Goal: Navigation & Orientation: Find specific page/section

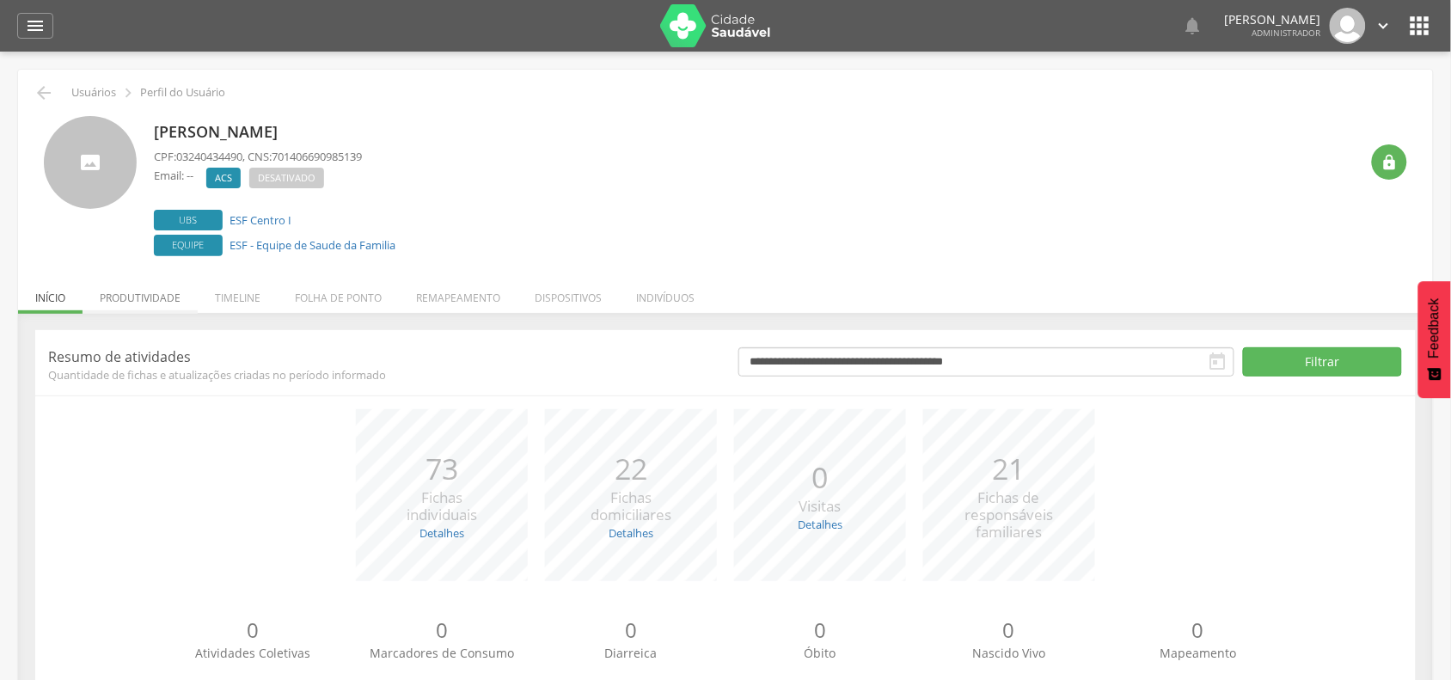
click at [178, 295] on li "Produtividade" at bounding box center [139, 293] width 115 height 40
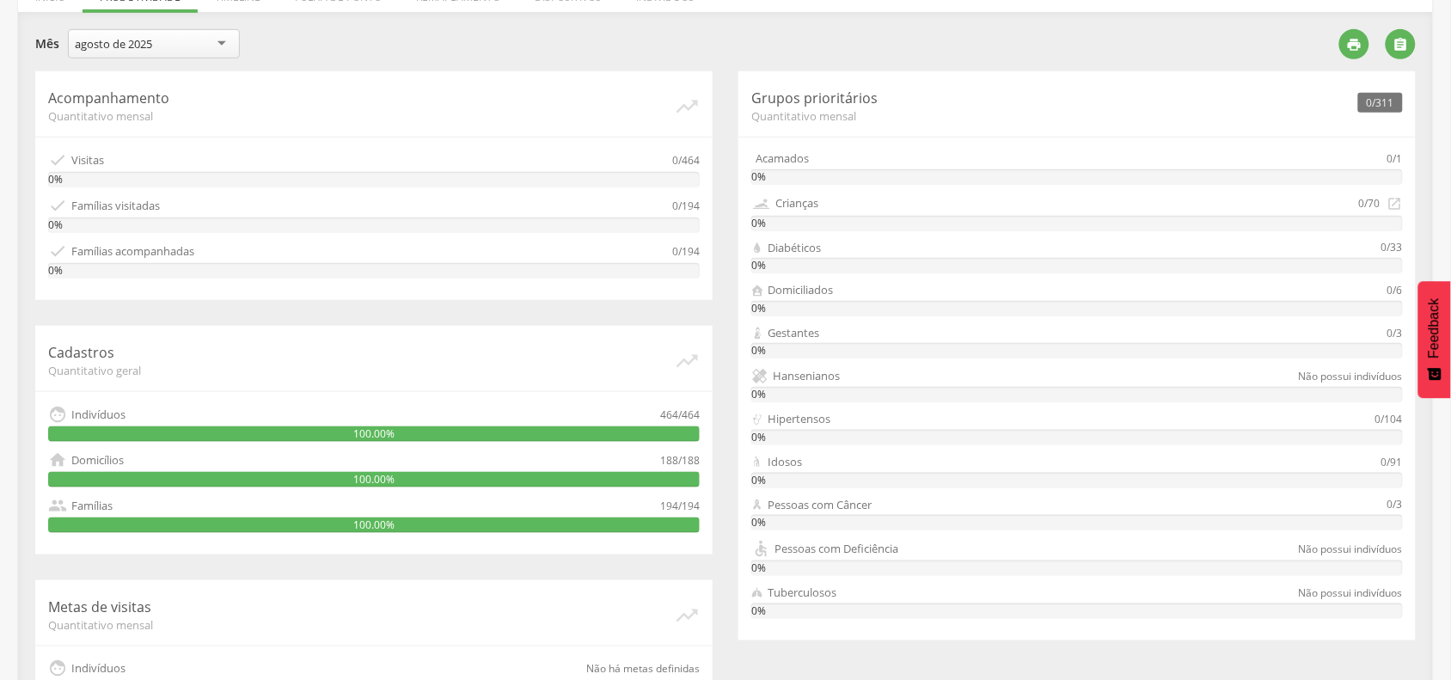
scroll to position [198, 0]
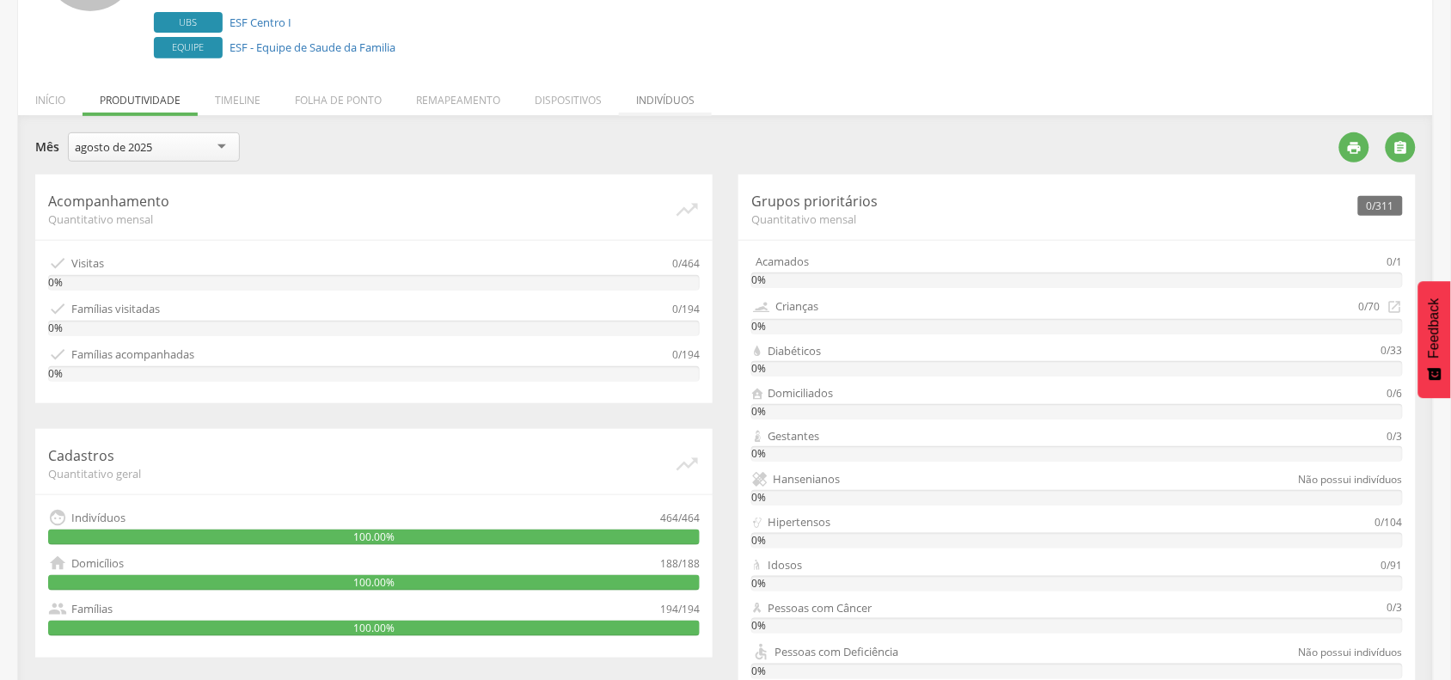
click at [656, 95] on li "Indivíduos" at bounding box center [665, 96] width 93 height 40
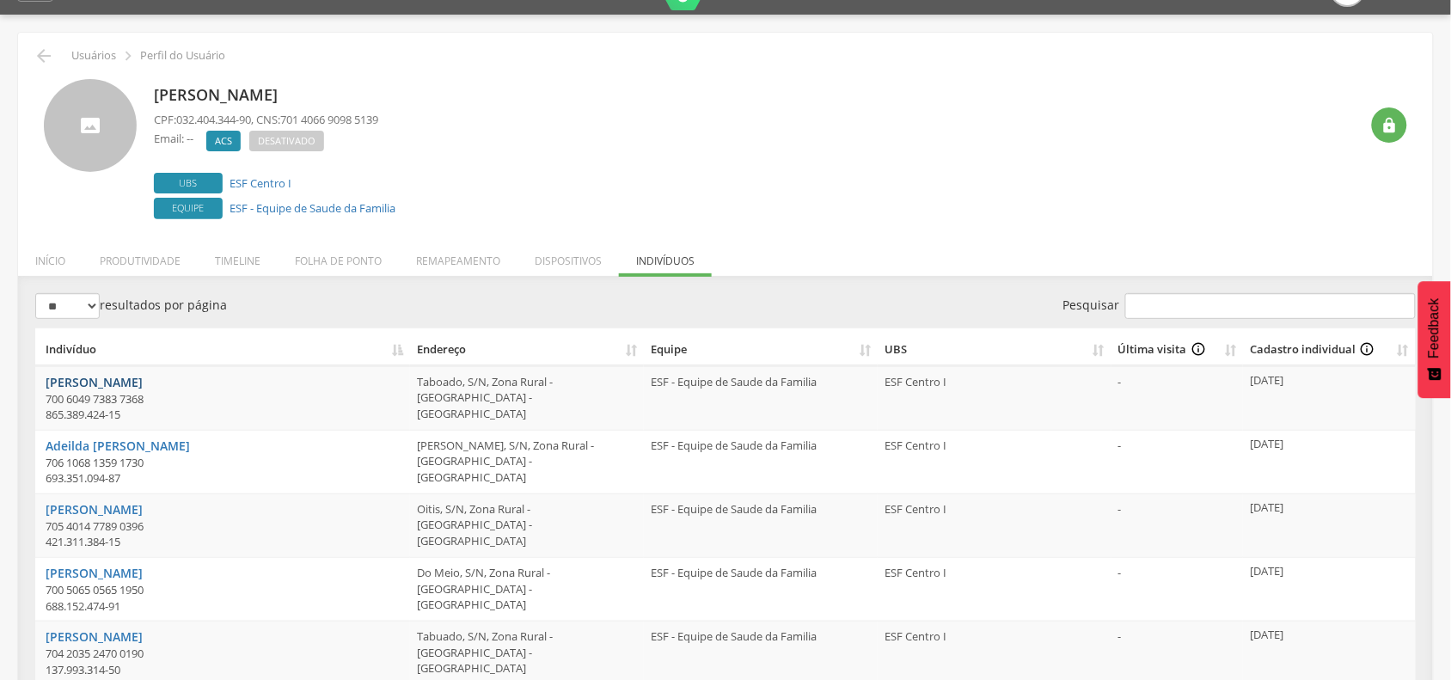
scroll to position [0, 0]
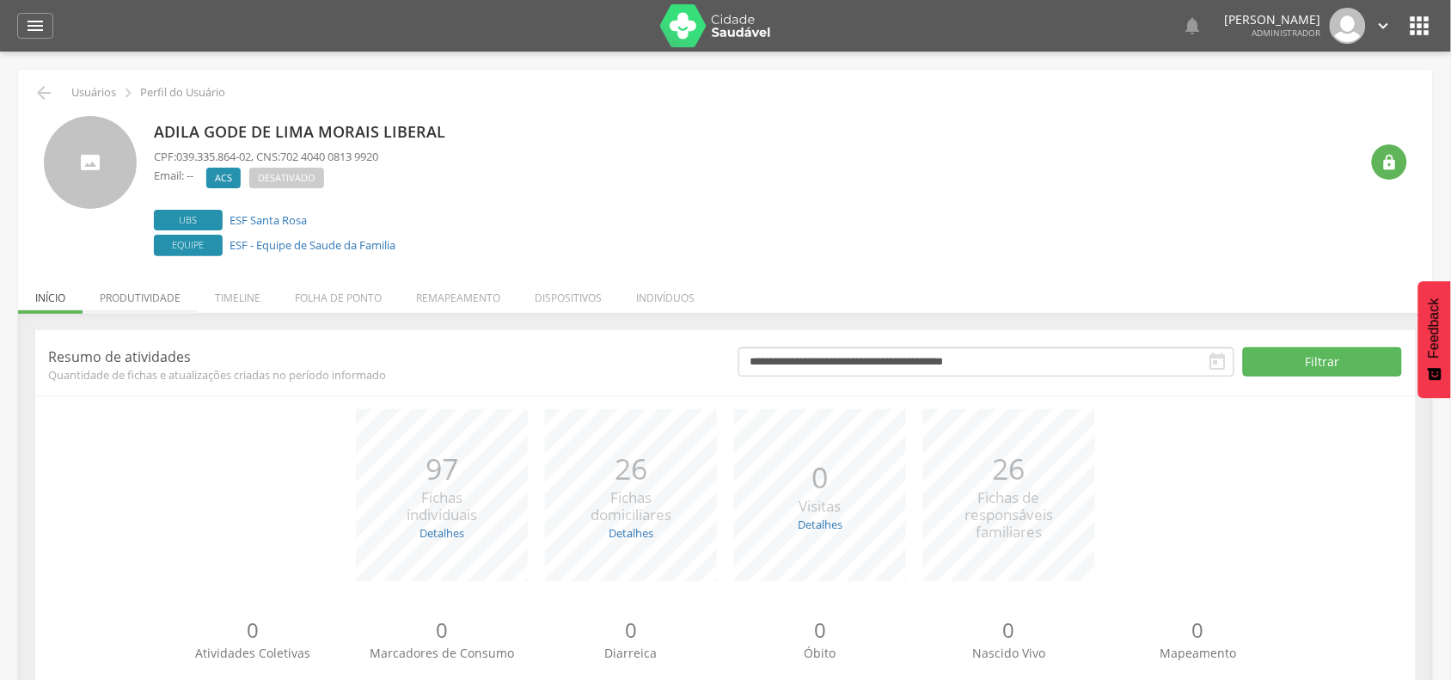
click at [168, 295] on li "Produtividade" at bounding box center [139, 293] width 115 height 40
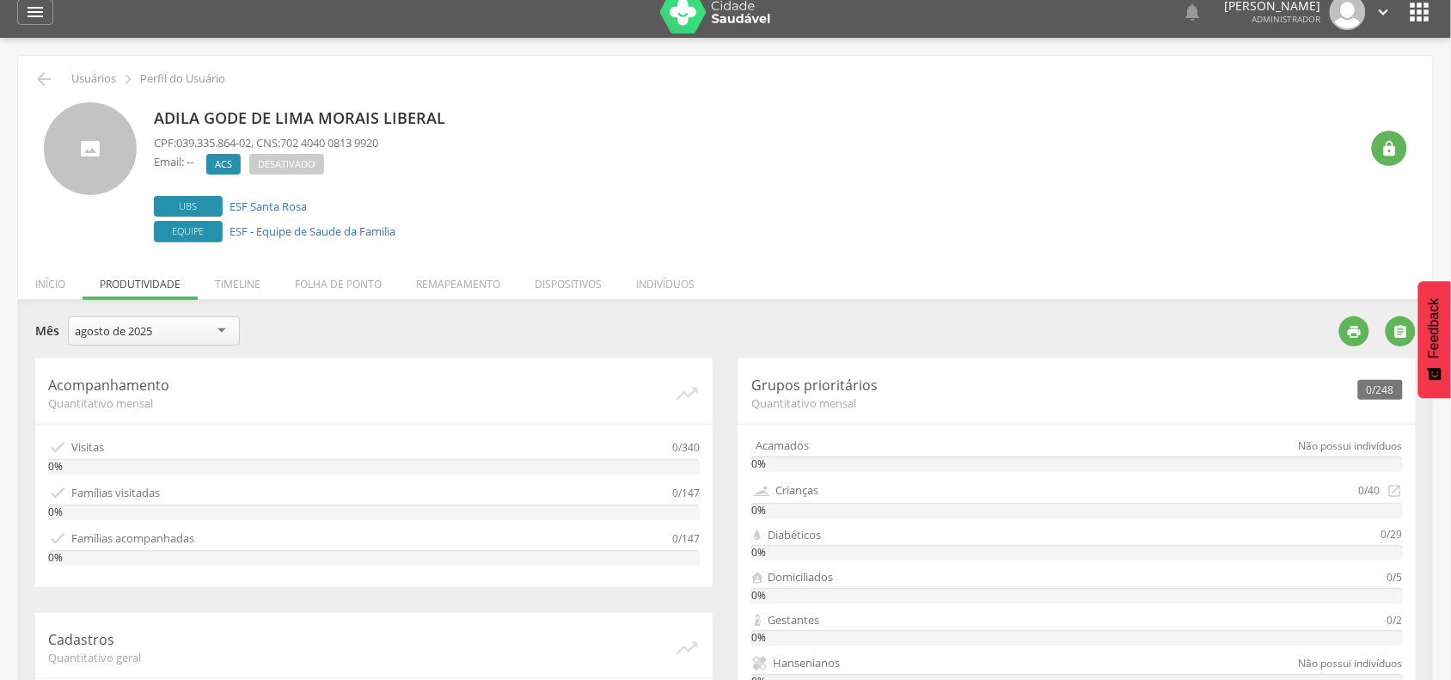
scroll to position [215, 0]
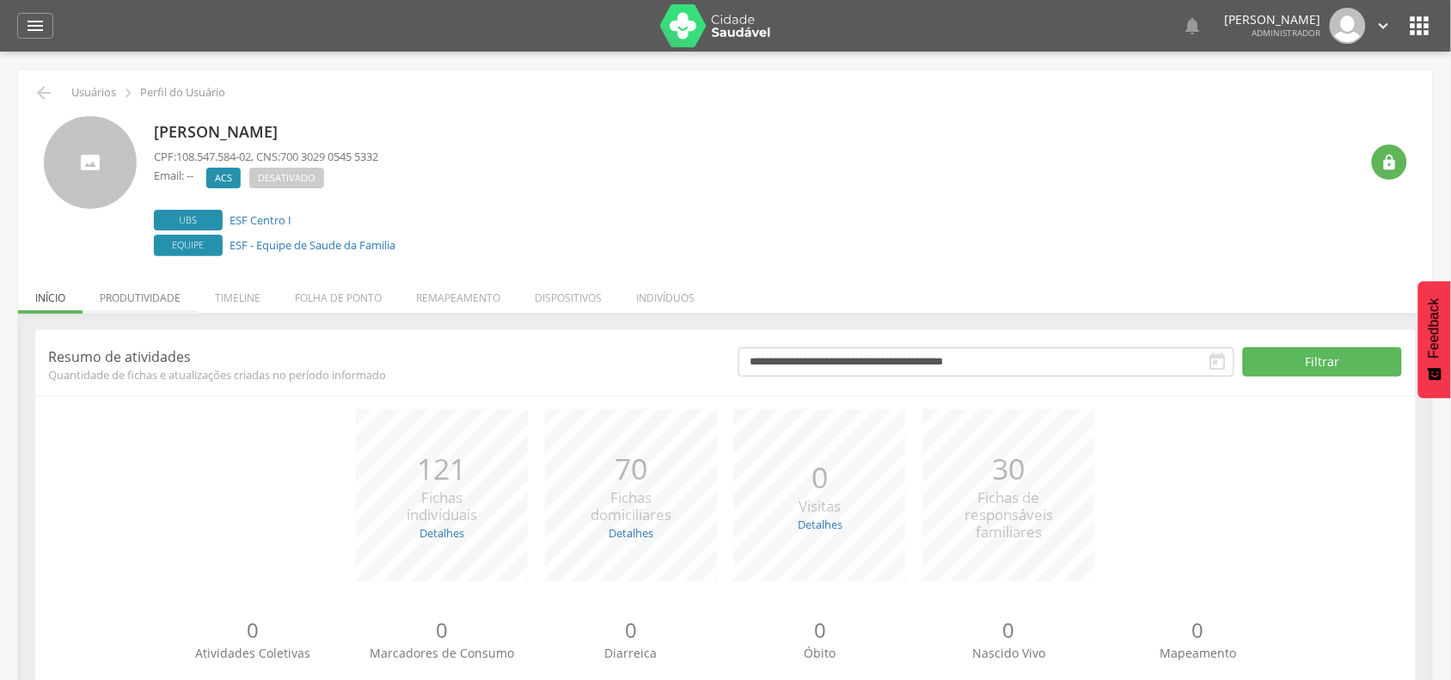
click at [176, 299] on li "Produtividade" at bounding box center [139, 293] width 115 height 40
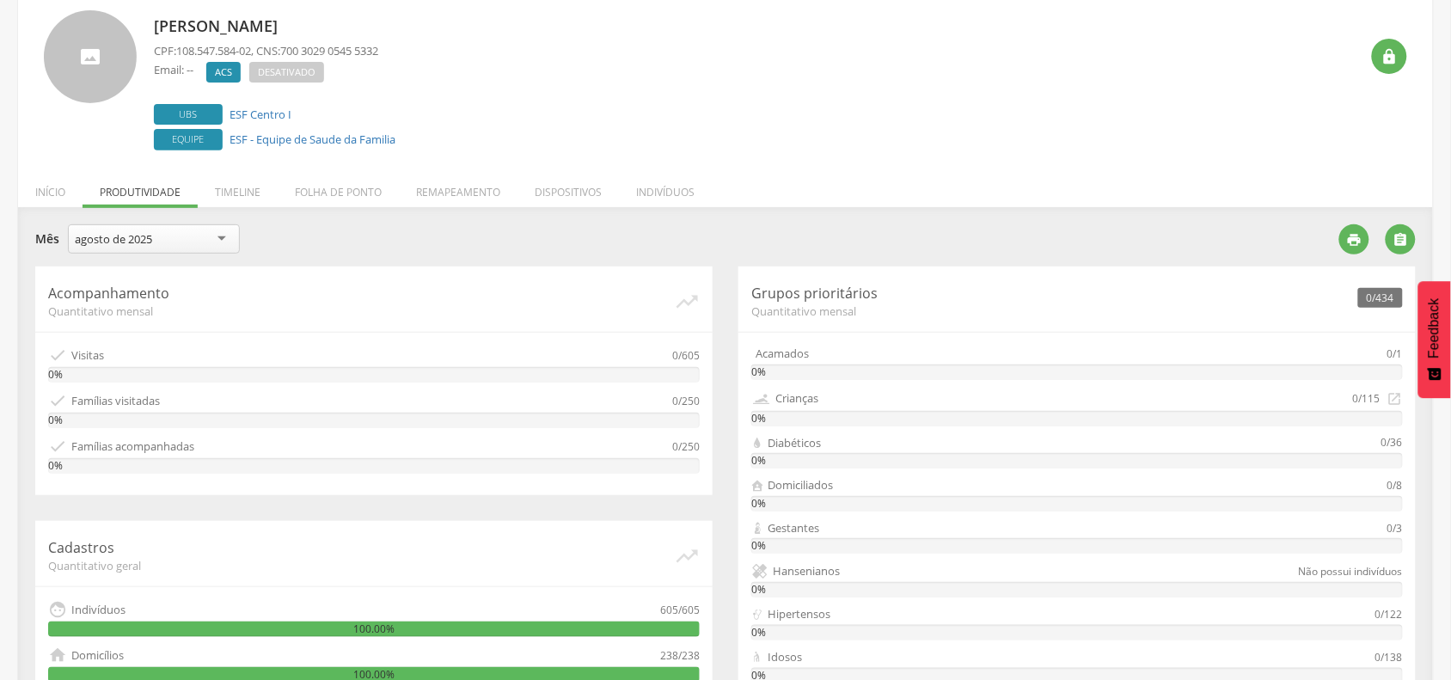
scroll to position [107, 0]
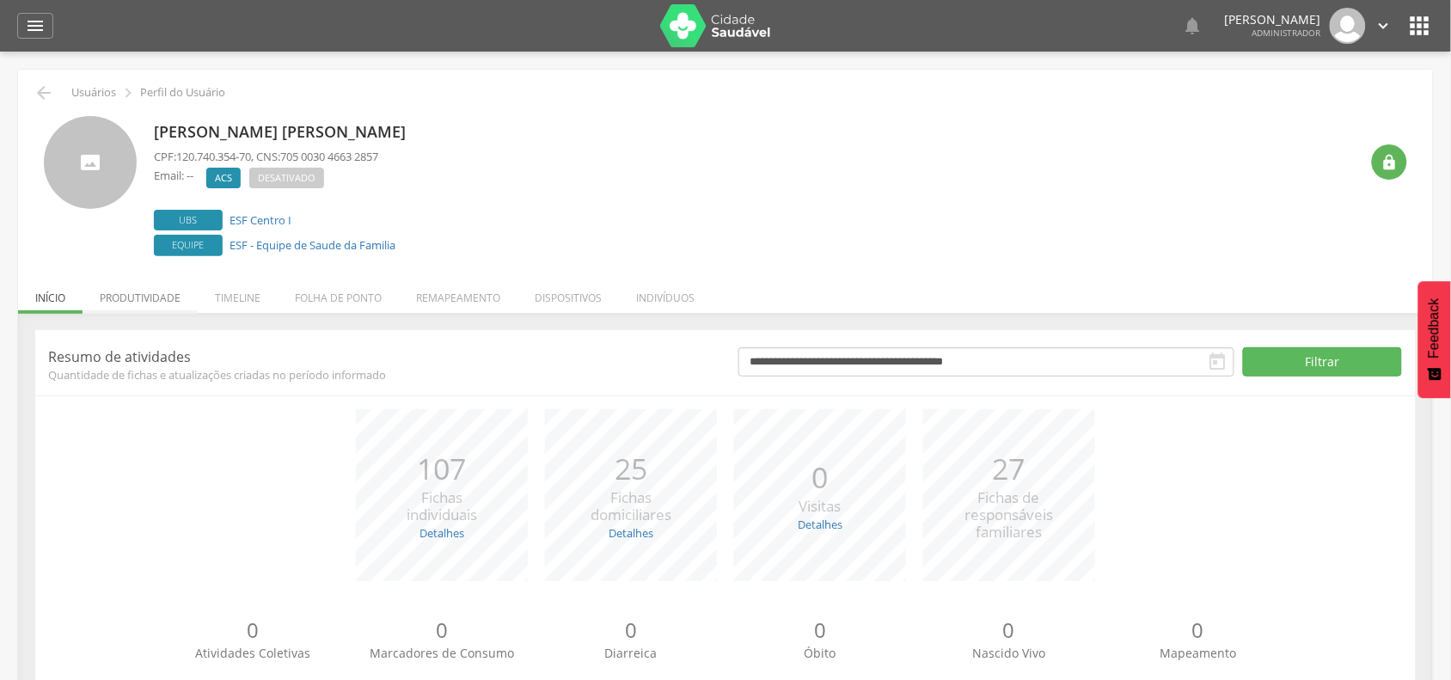
click at [136, 294] on li "Produtividade" at bounding box center [139, 293] width 115 height 40
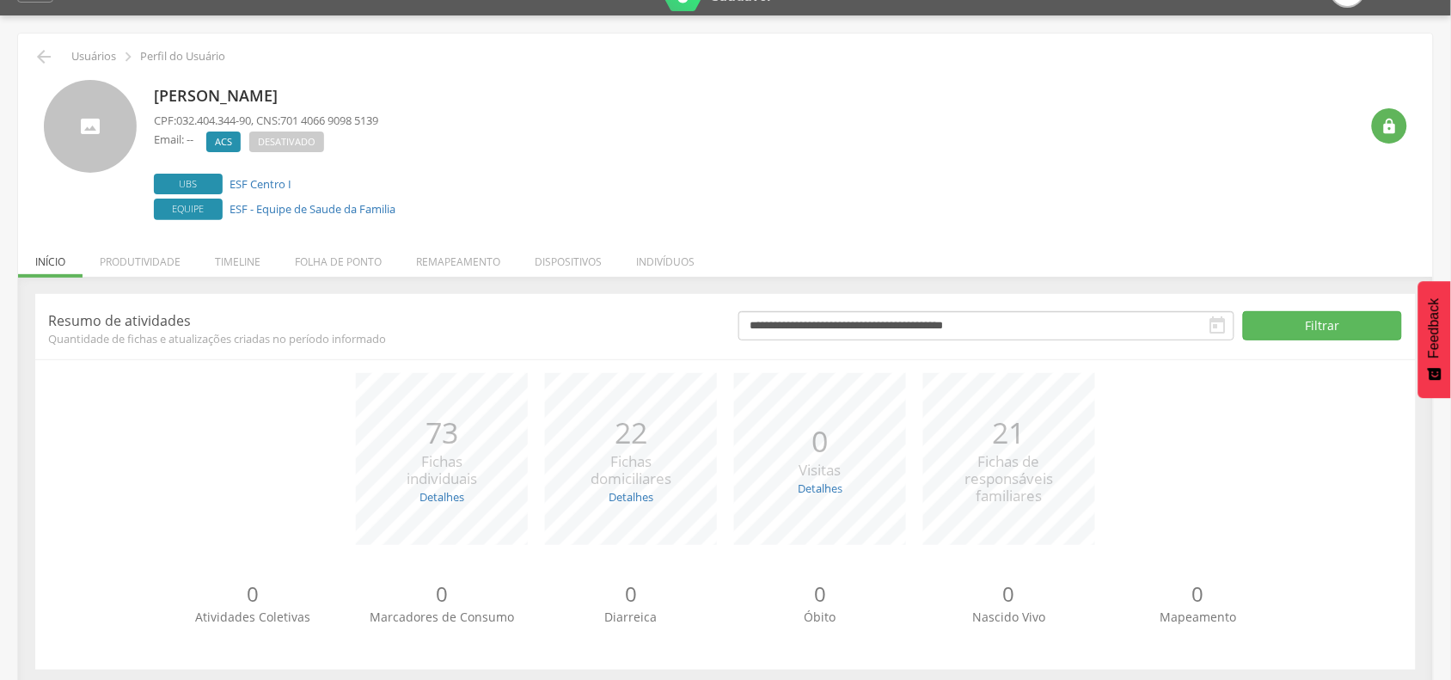
scroll to position [52, 0]
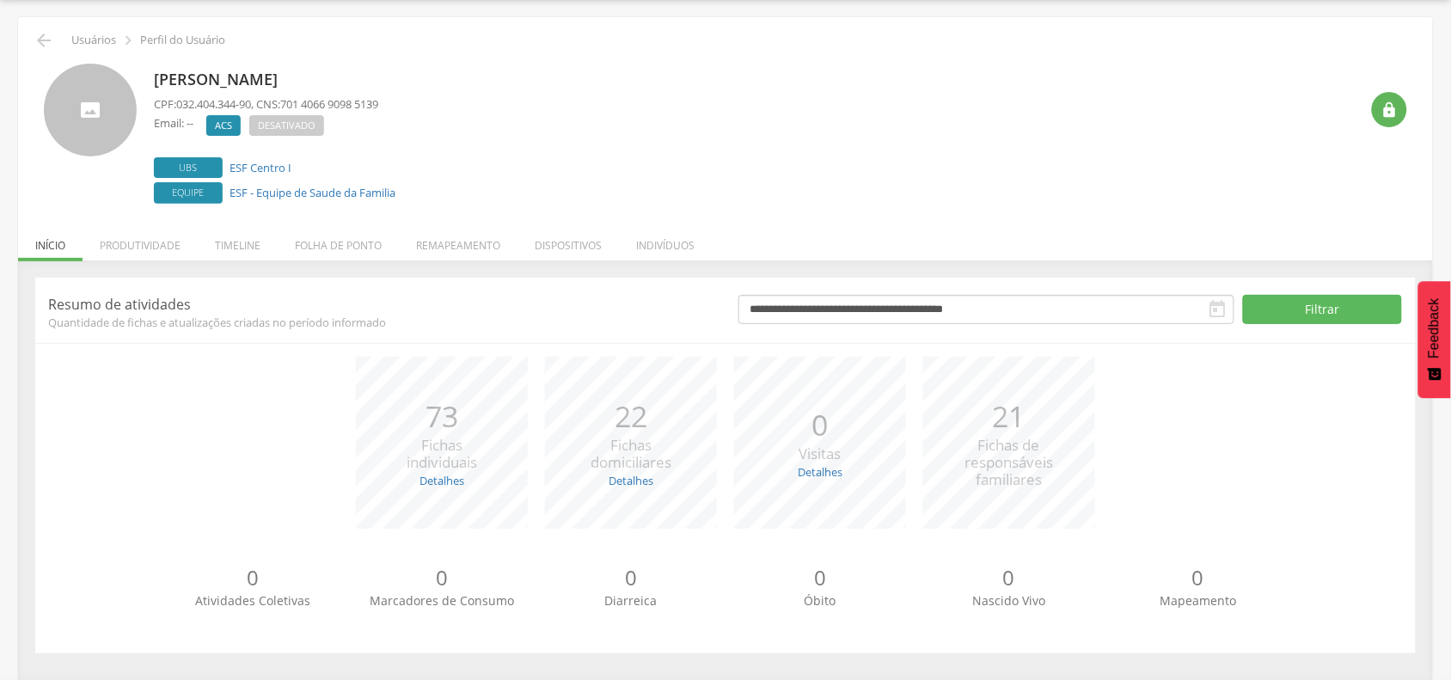
click at [134, 243] on li "Produtividade" at bounding box center [139, 241] width 115 height 40
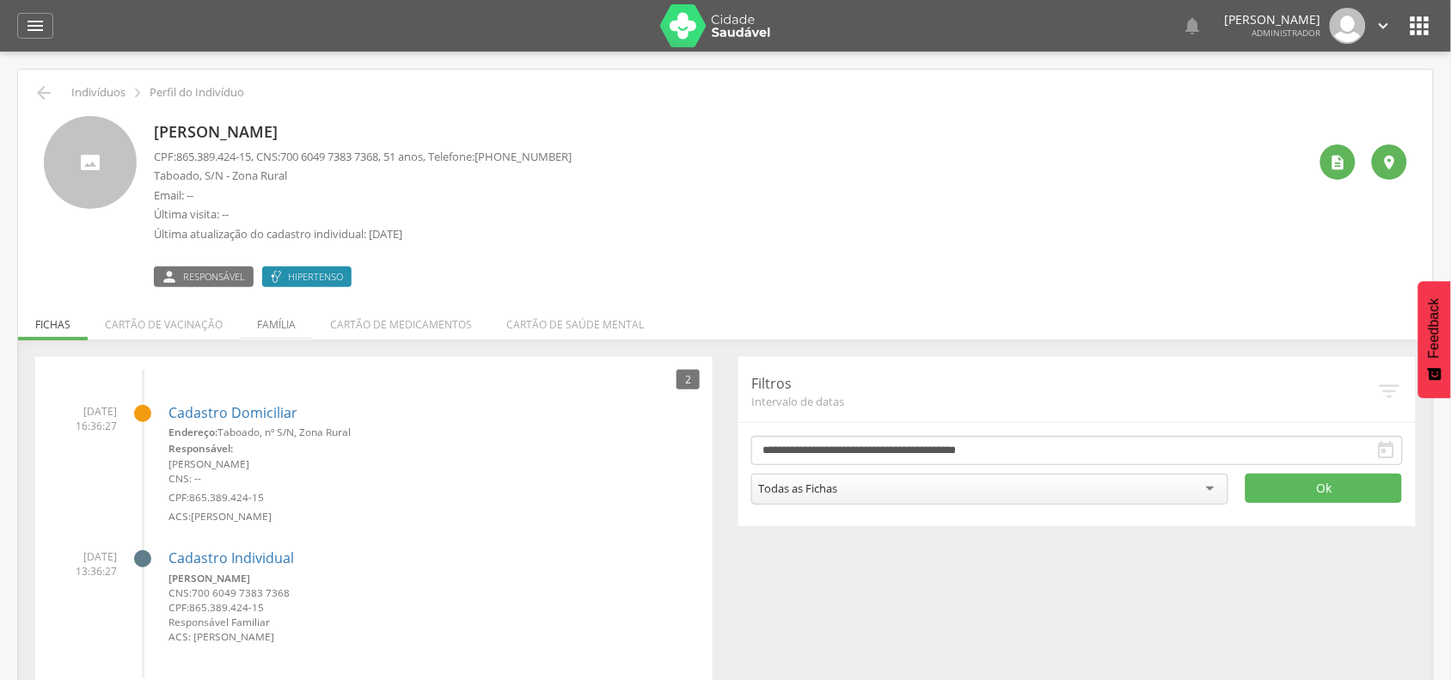
click at [262, 323] on li "Família" at bounding box center [276, 320] width 73 height 40
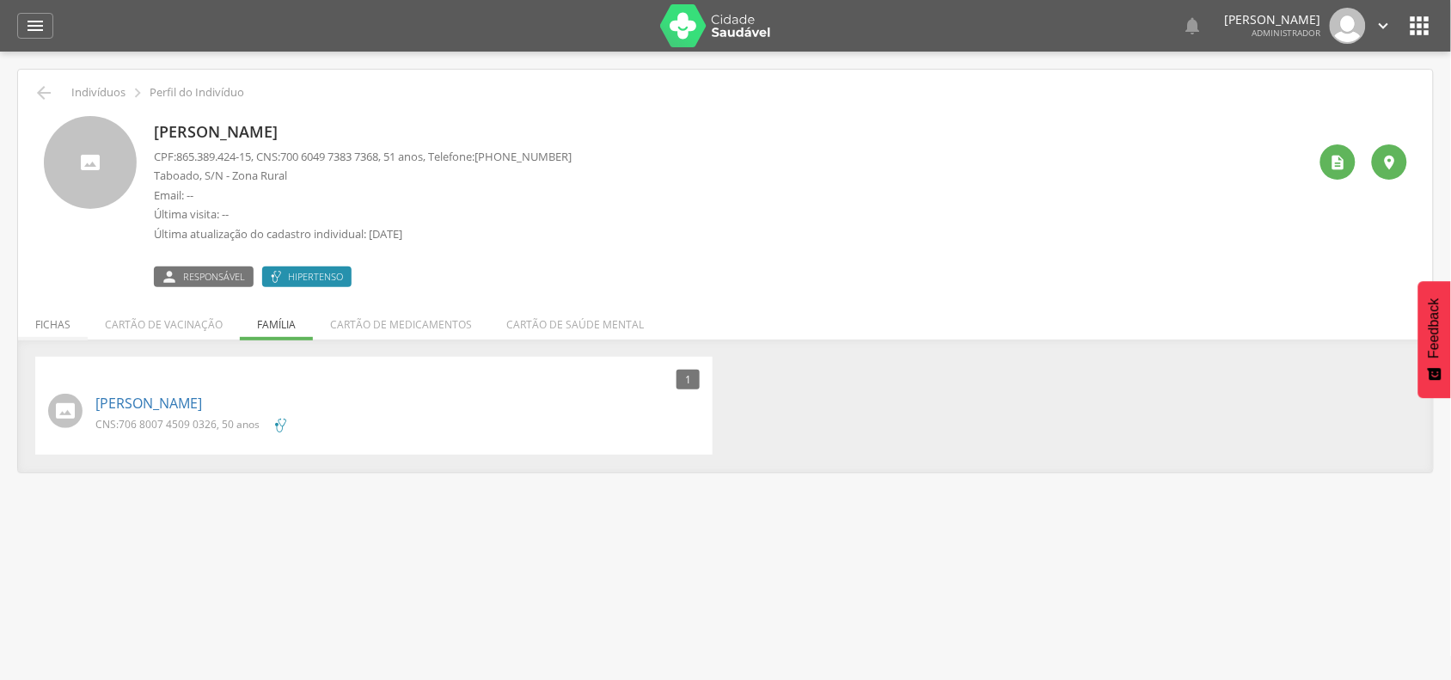
click at [43, 327] on li "Fichas" at bounding box center [53, 320] width 70 height 40
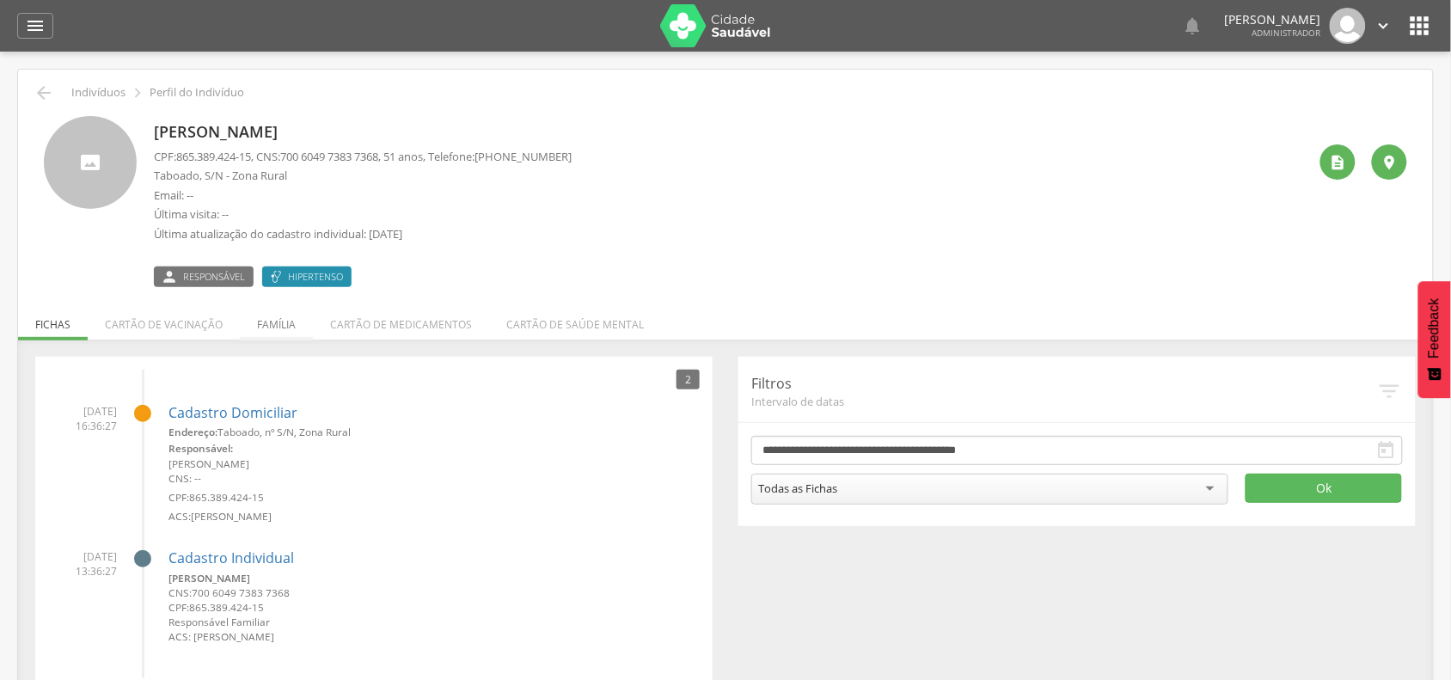
click at [284, 324] on li "Família" at bounding box center [276, 320] width 73 height 40
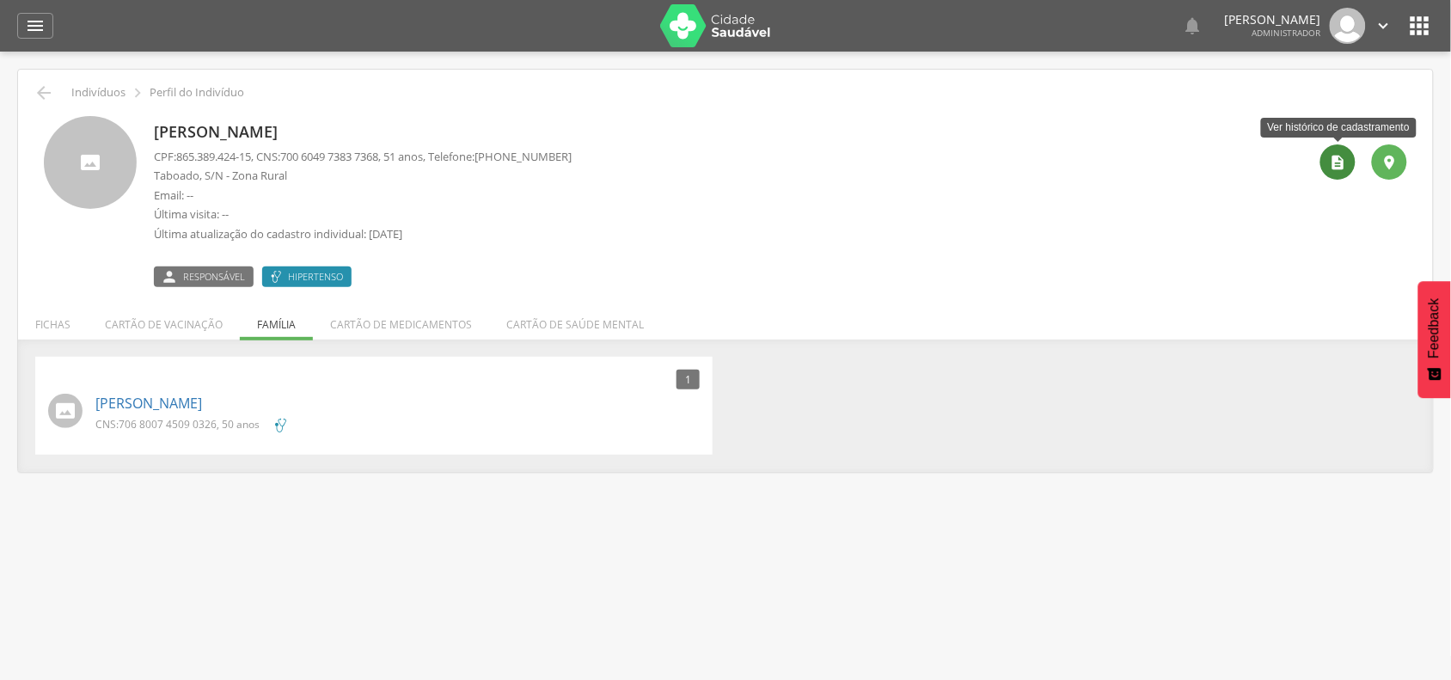
click at [1334, 162] on icon "" at bounding box center [1337, 162] width 17 height 17
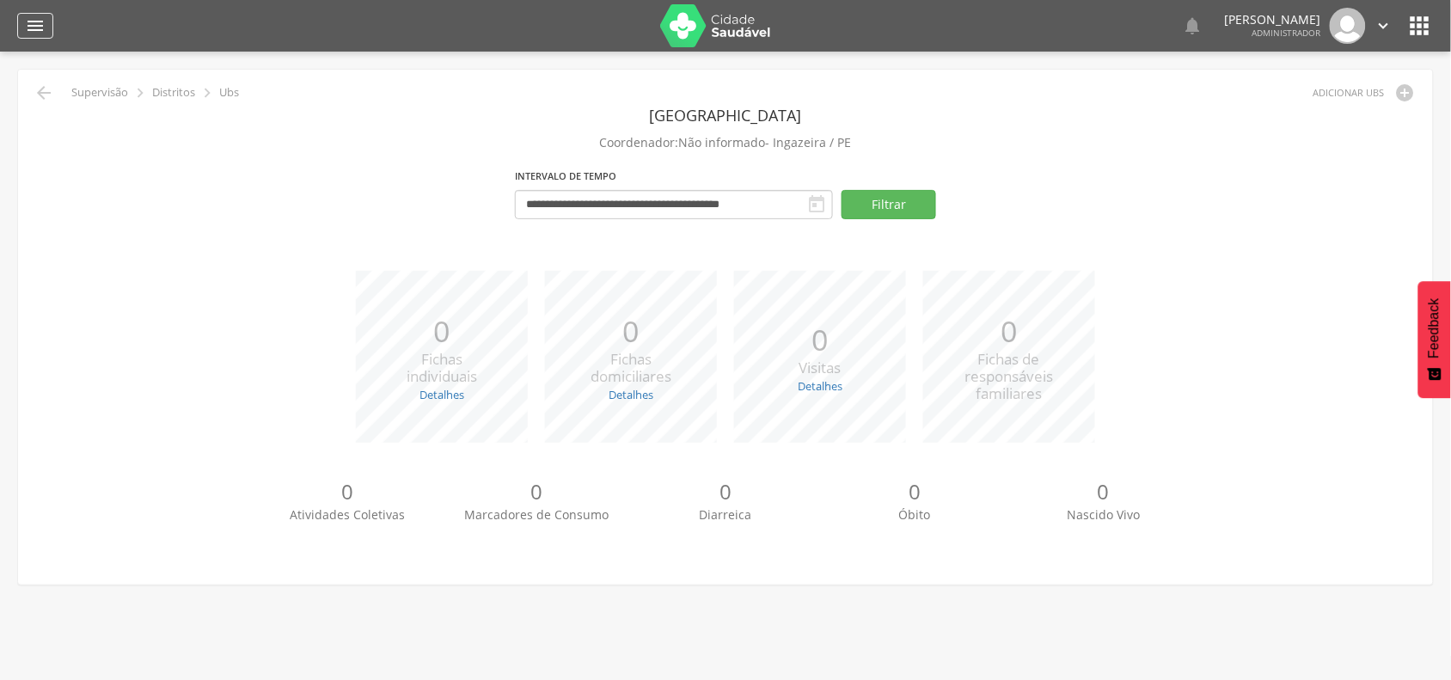
click at [20, 27] on div "" at bounding box center [35, 26] width 36 height 26
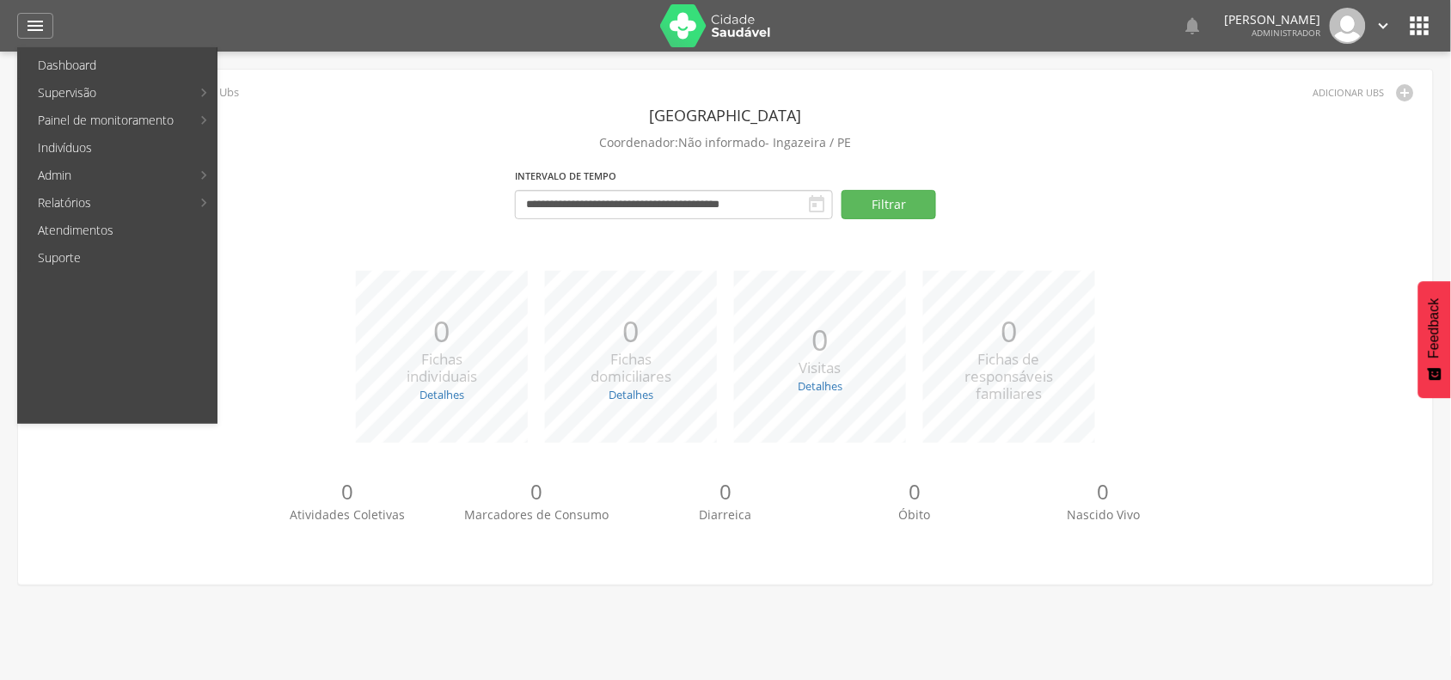
click at [1416, 30] on icon "" at bounding box center [1419, 25] width 27 height 27
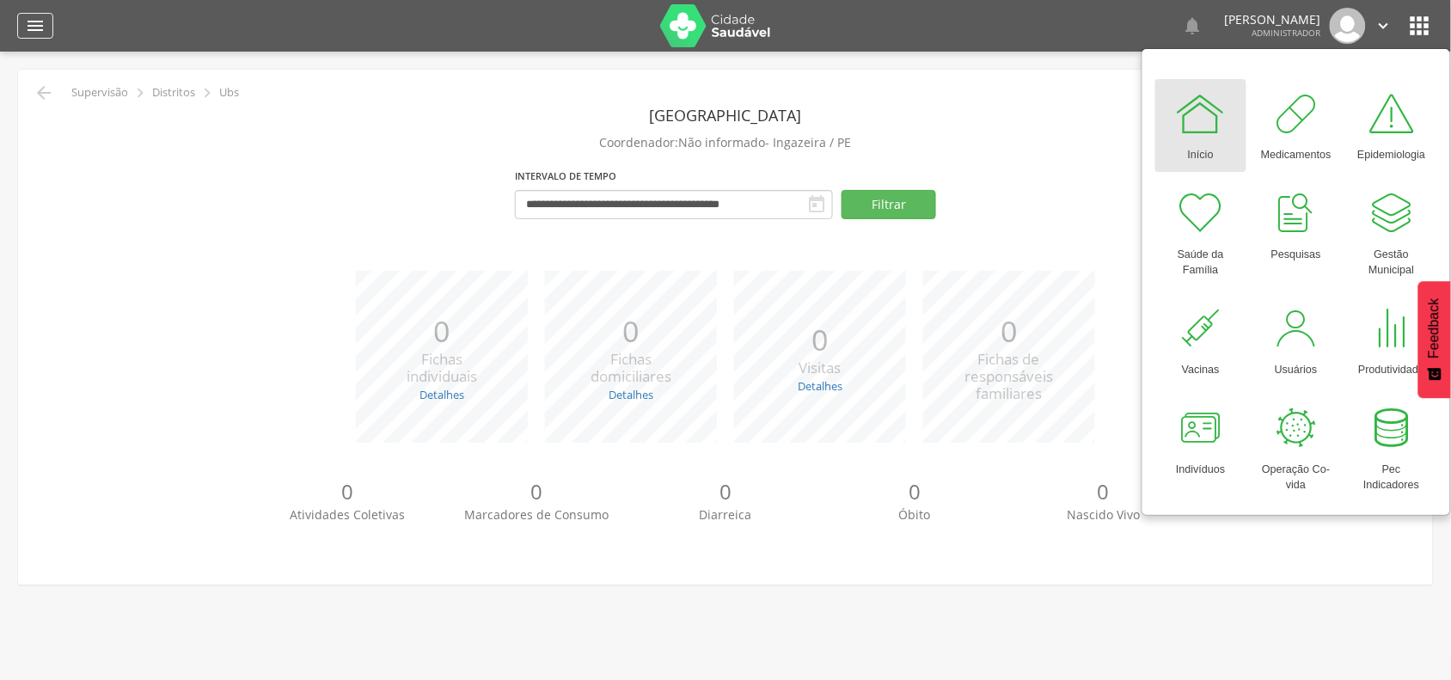
click at [27, 27] on icon "" at bounding box center [35, 25] width 21 height 21
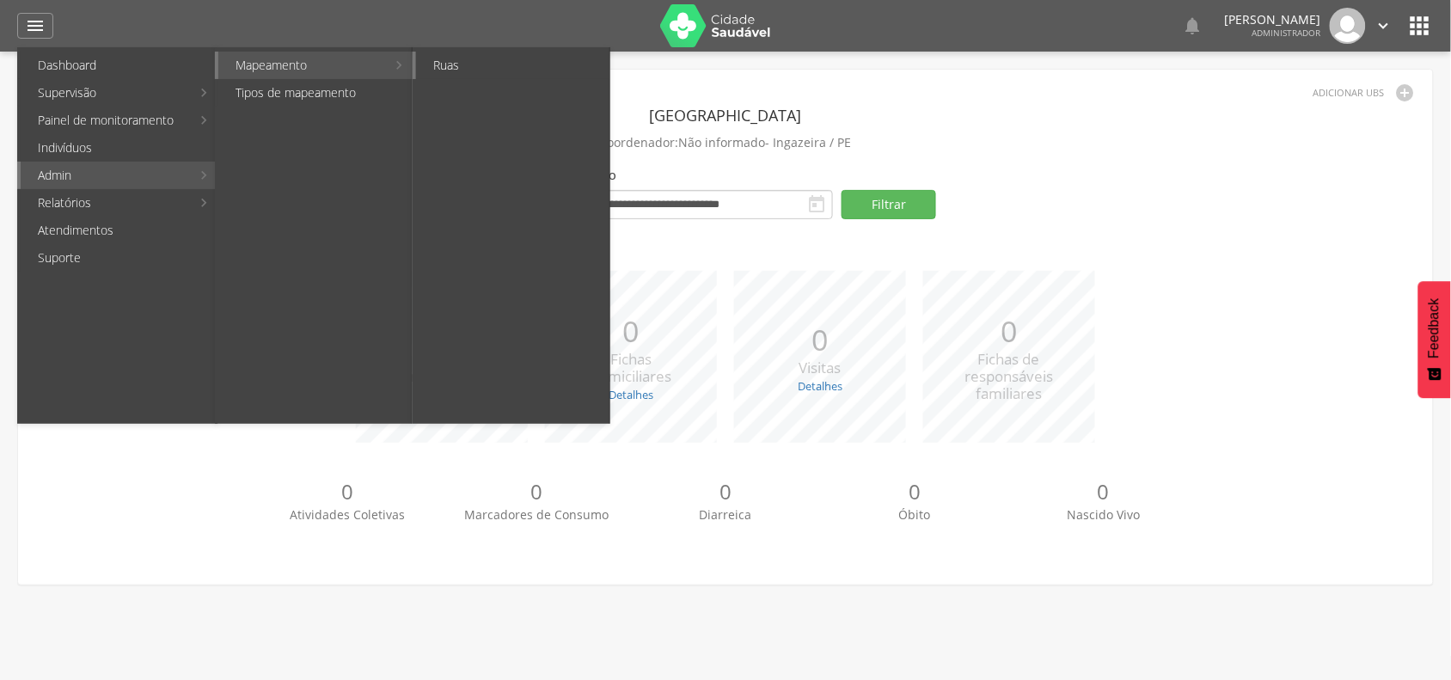
click at [486, 66] on link "Ruas" at bounding box center [512, 65] width 193 height 27
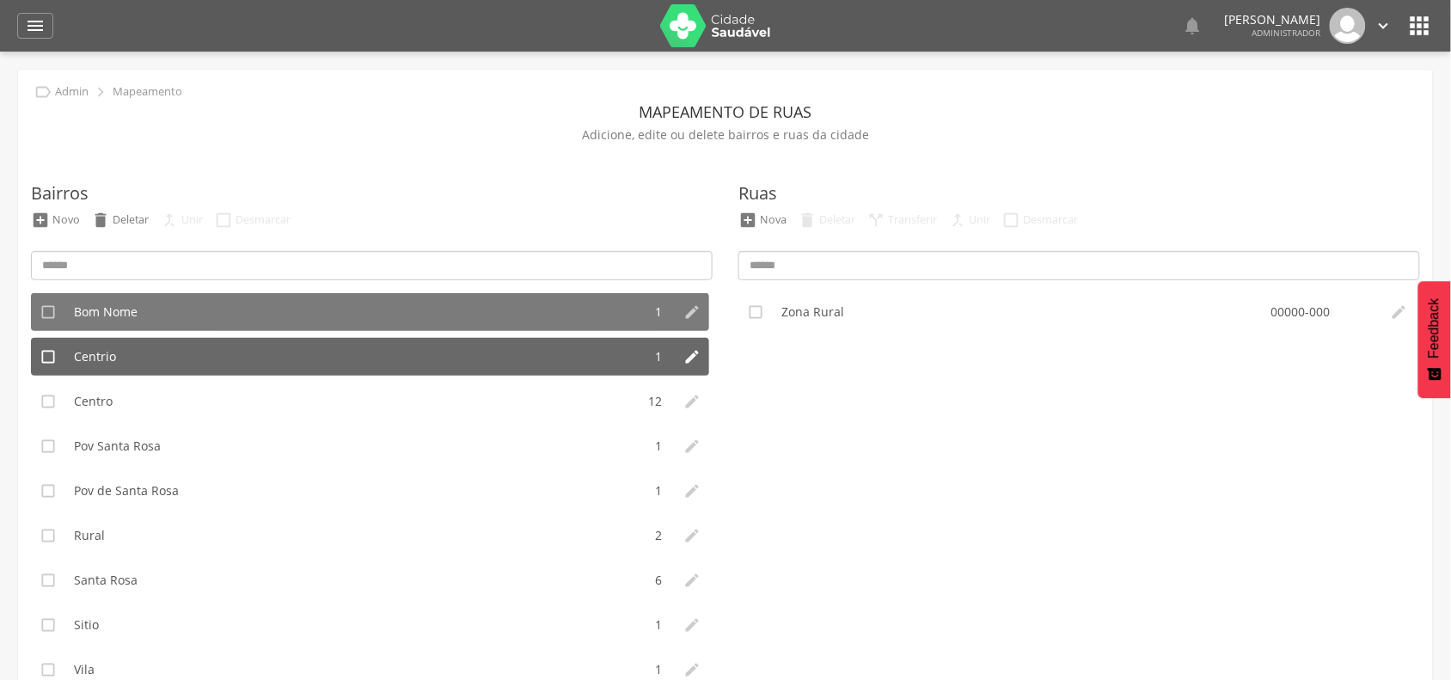
click at [121, 349] on li "Centrio" at bounding box center [353, 357] width 577 height 38
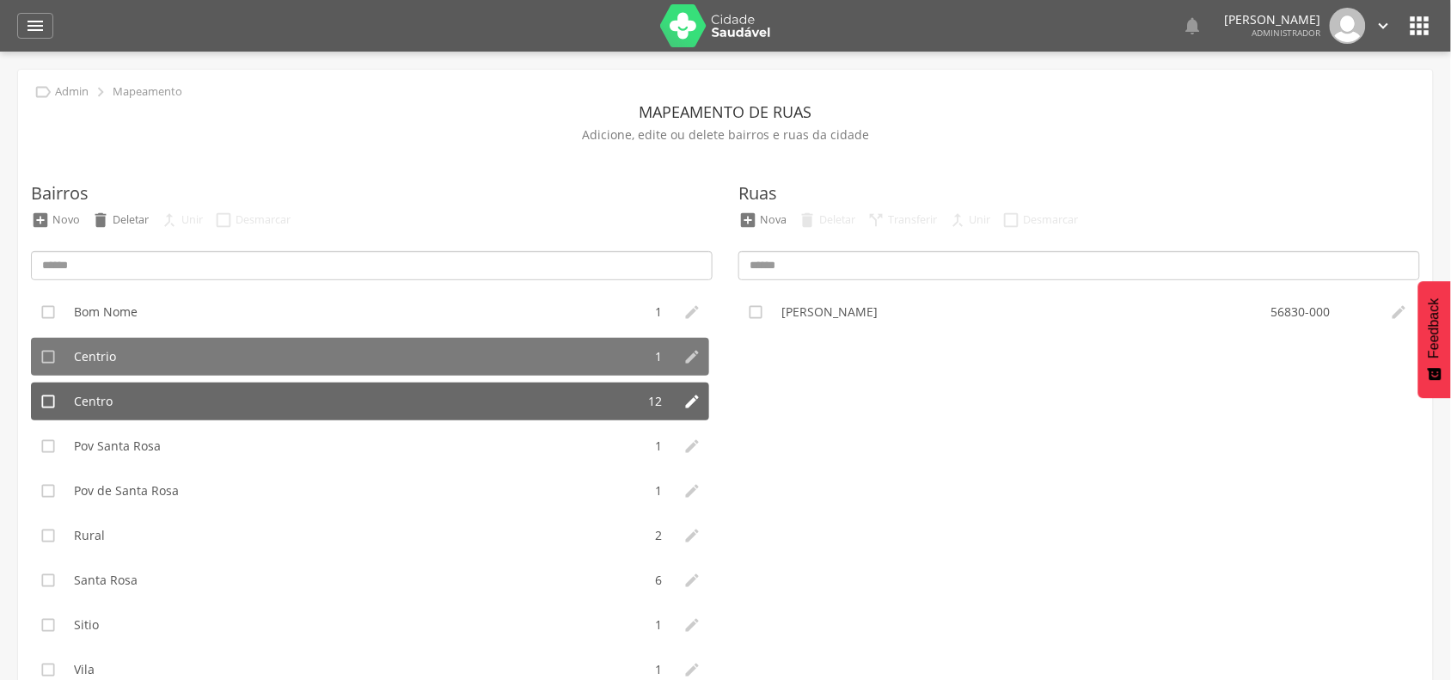
click at [118, 383] on li "Centro" at bounding box center [350, 401] width 570 height 38
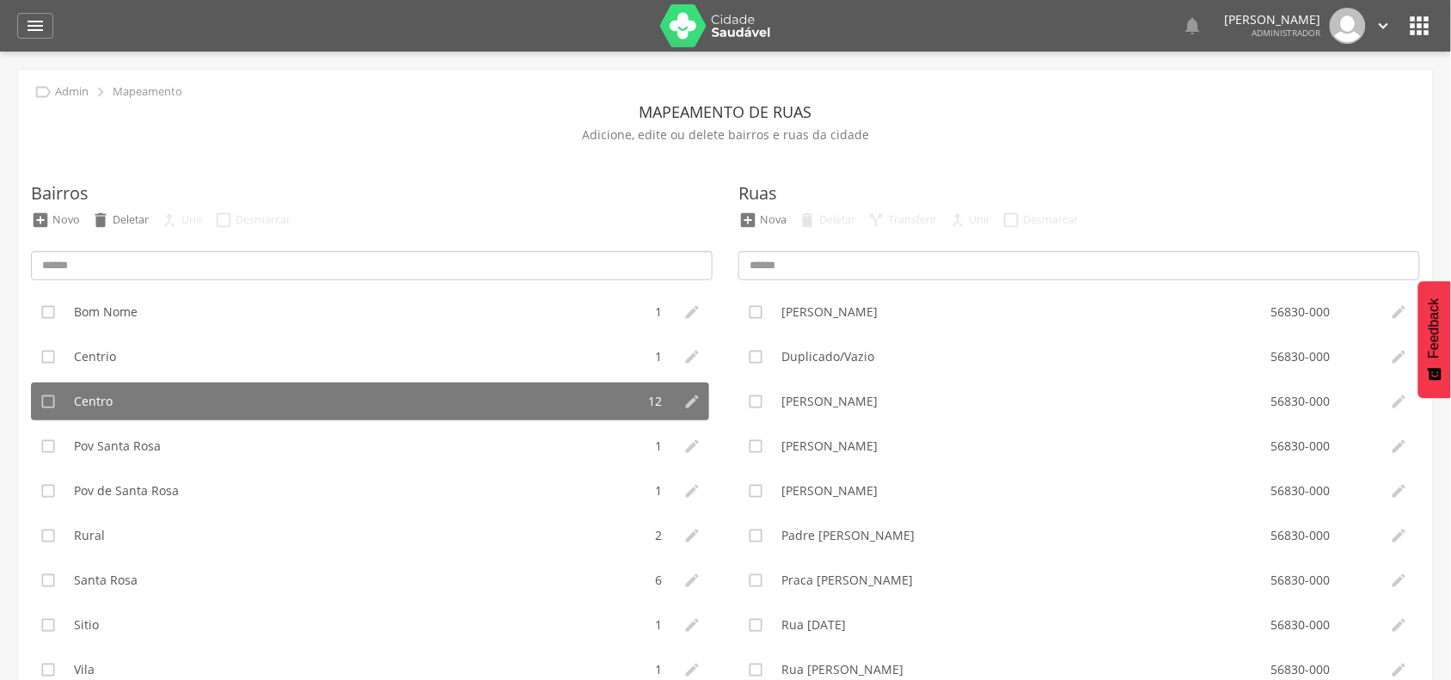
click at [1388, 24] on icon "" at bounding box center [1383, 25] width 19 height 19
click at [1298, 101] on link "Sair" at bounding box center [1324, 99] width 136 height 21
